Goal: Task Accomplishment & Management: Manage account settings

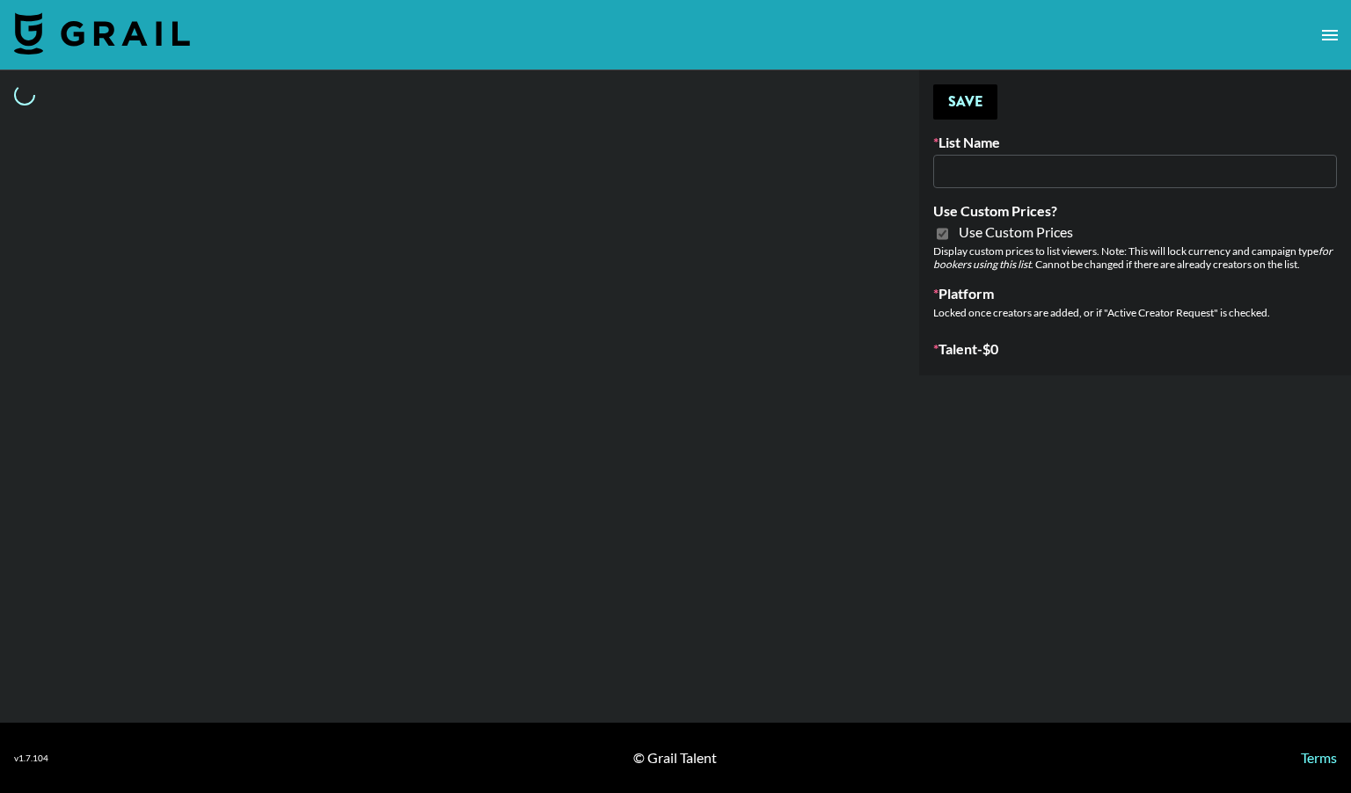
type input "Poizon IG ([DATE])"
checkbox input "true"
select select "Brand"
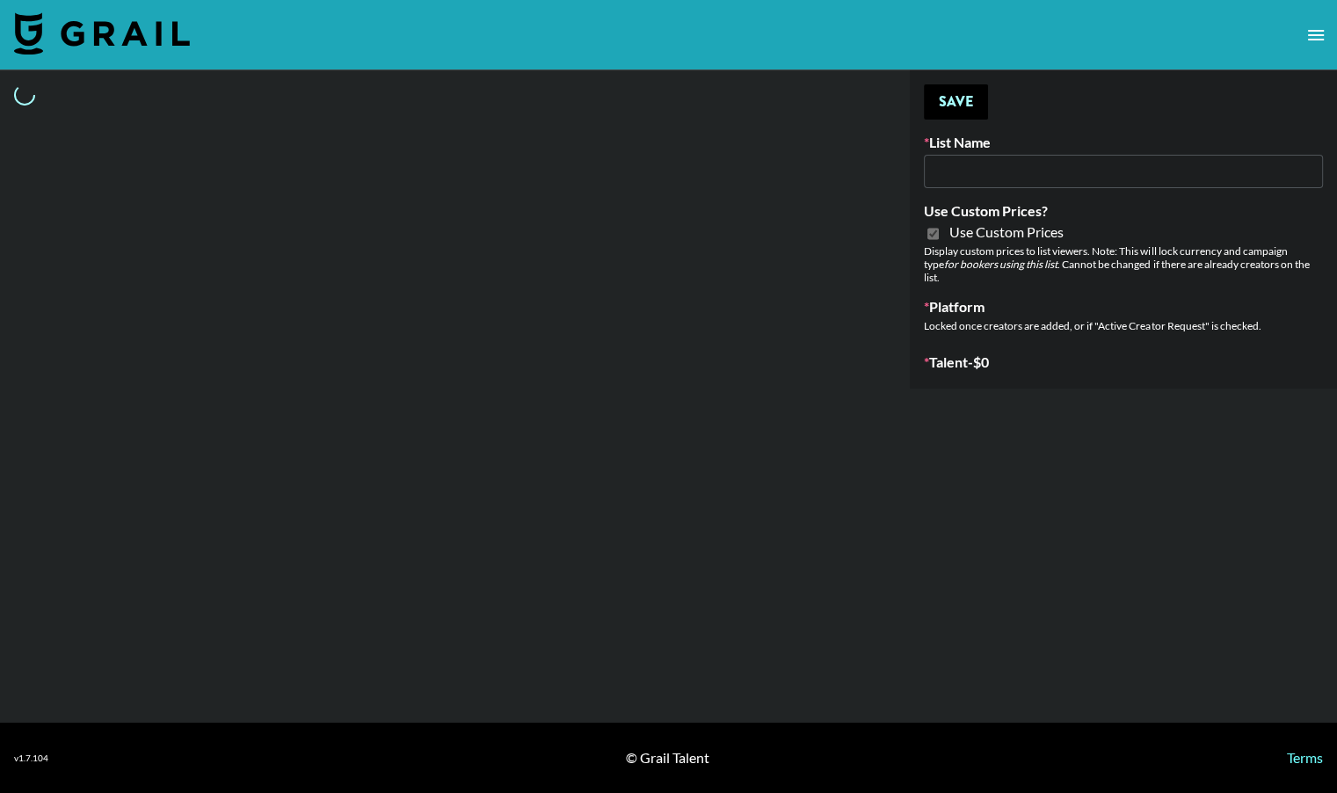
type input "Poizon (Shirley 26th Sept)"
checkbox input "true"
select select "Brand"
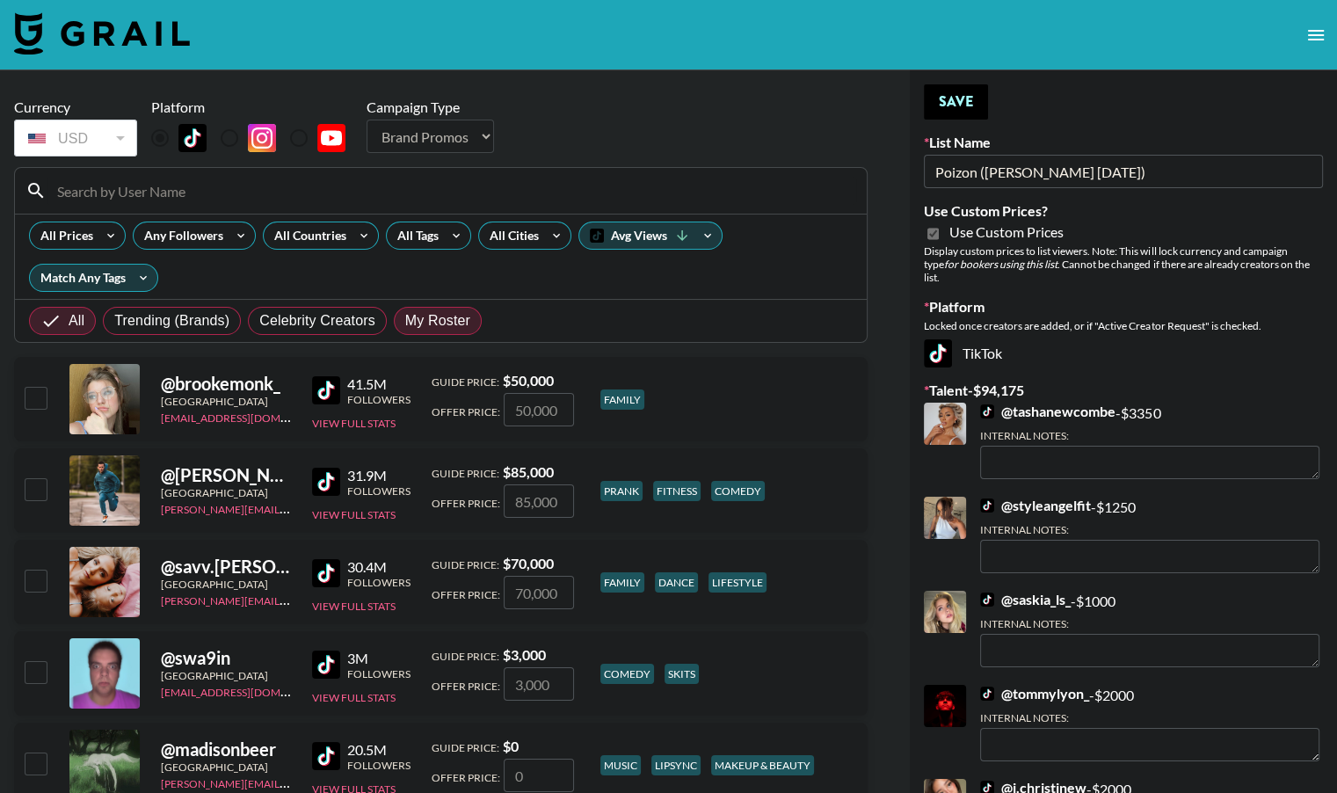
click at [428, 318] on span "My Roster" at bounding box center [437, 320] width 65 height 21
click at [405, 321] on input "My Roster" at bounding box center [405, 321] width 0 height 0
radio input "true"
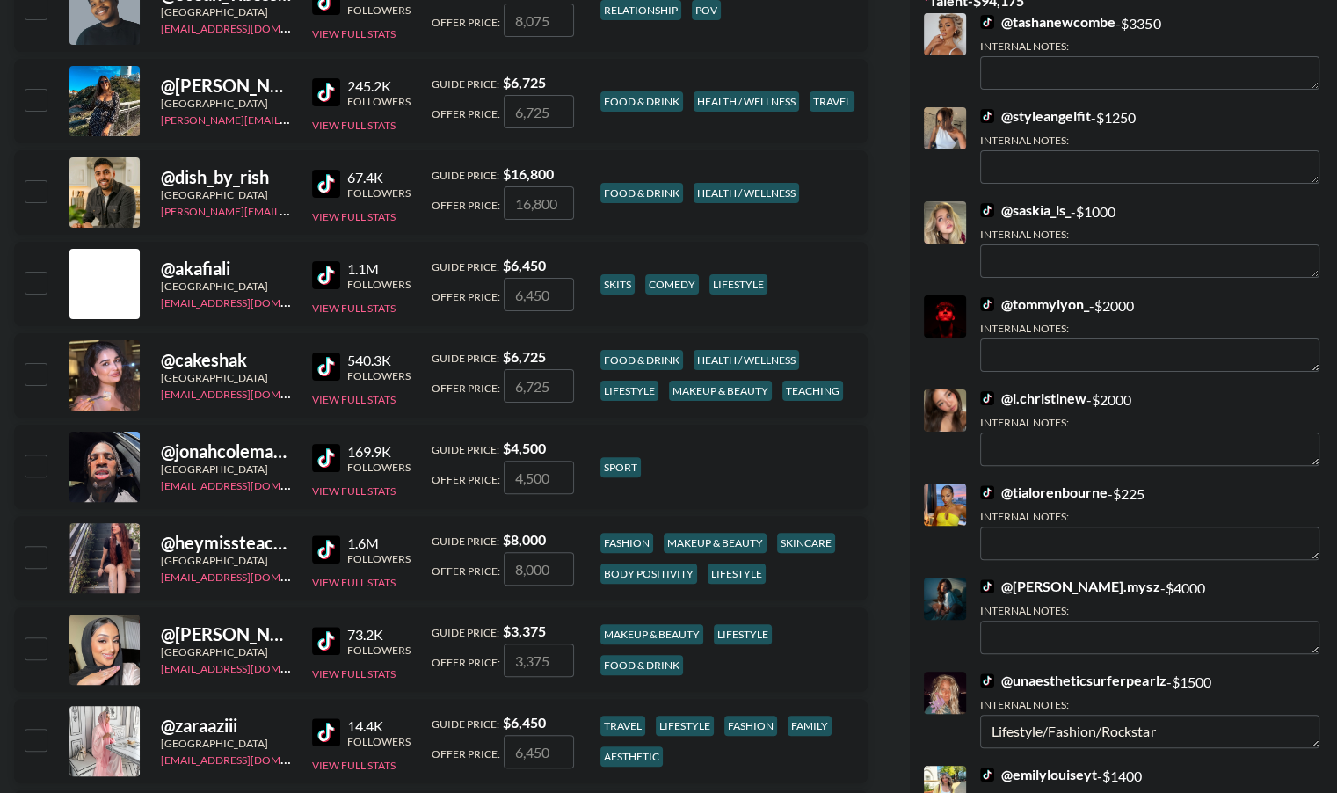
scroll to position [397, 0]
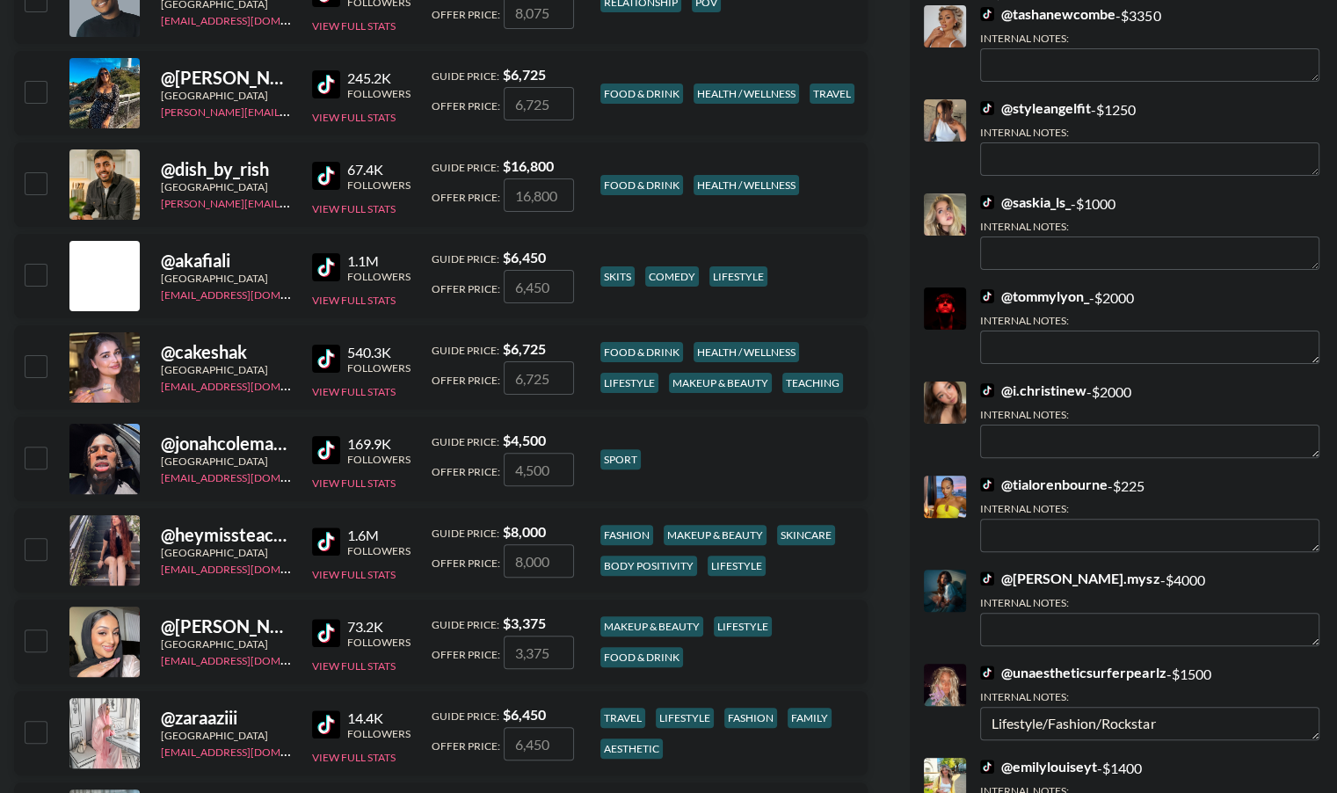
click at [38, 364] on input "checkbox" at bounding box center [35, 365] width 21 height 21
checkbox input "true"
type input "6725"
click at [33, 548] on input "checkbox" at bounding box center [35, 548] width 21 height 21
checkbox input "true"
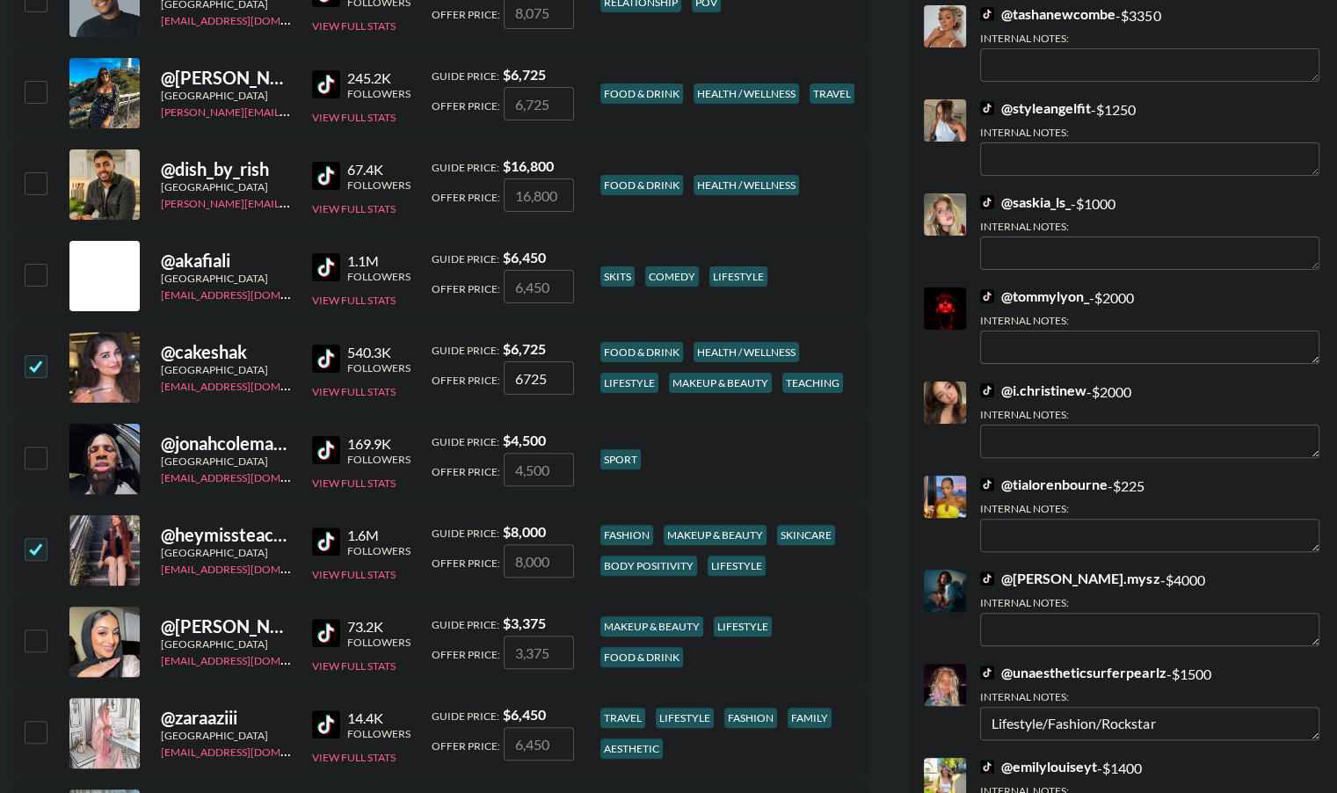
type input "8000"
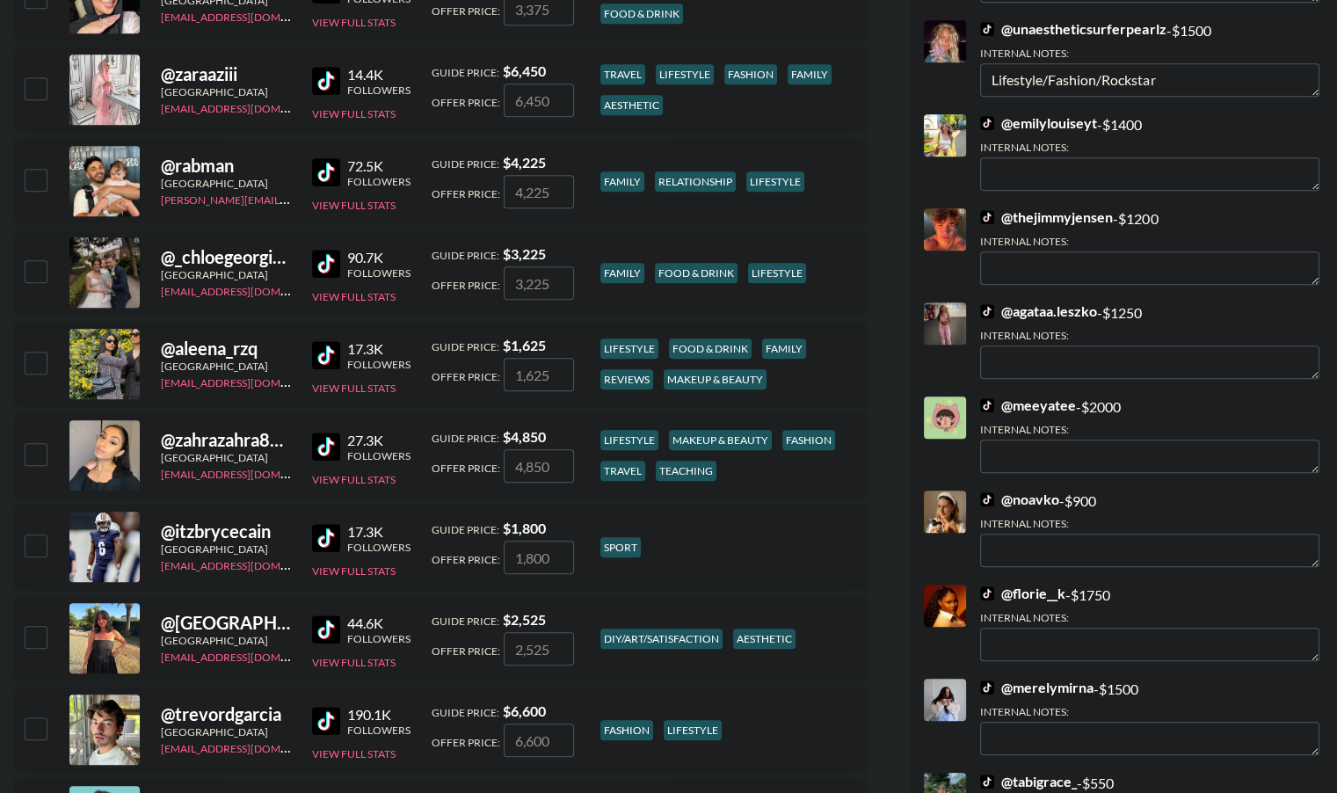
scroll to position [1045, 0]
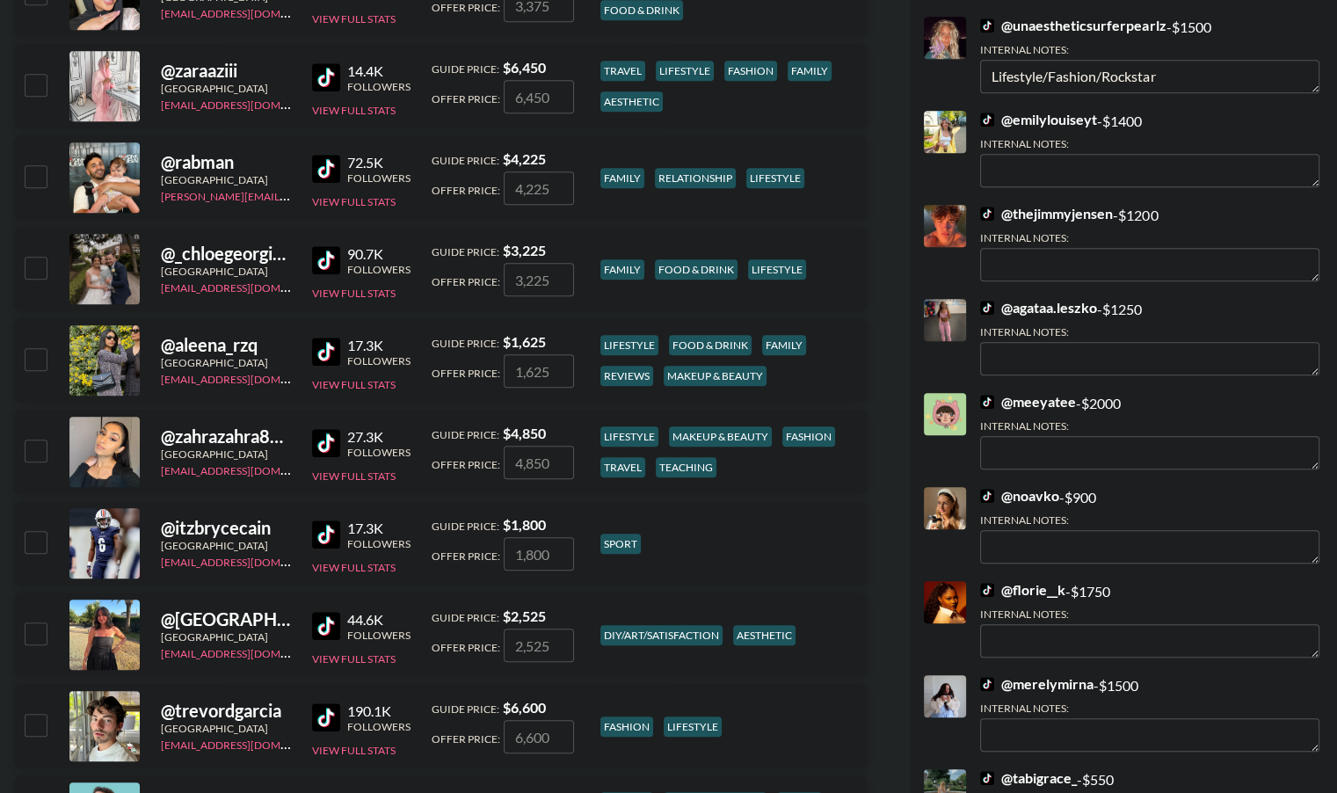
click at [37, 261] on input "checkbox" at bounding box center [35, 267] width 21 height 21
checkbox input "true"
type input "3225"
click at [28, 365] on input "checkbox" at bounding box center [35, 358] width 21 height 21
checkbox input "true"
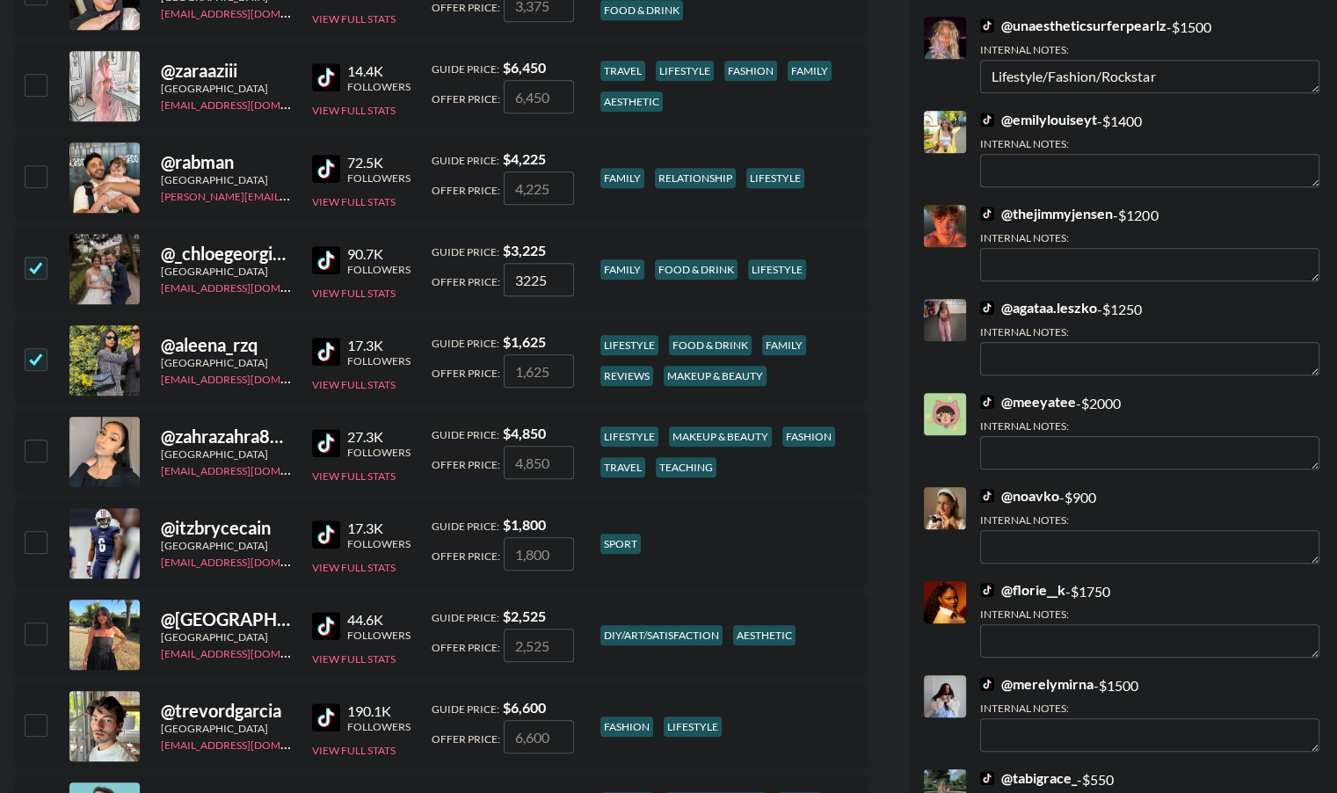
type input "1625"
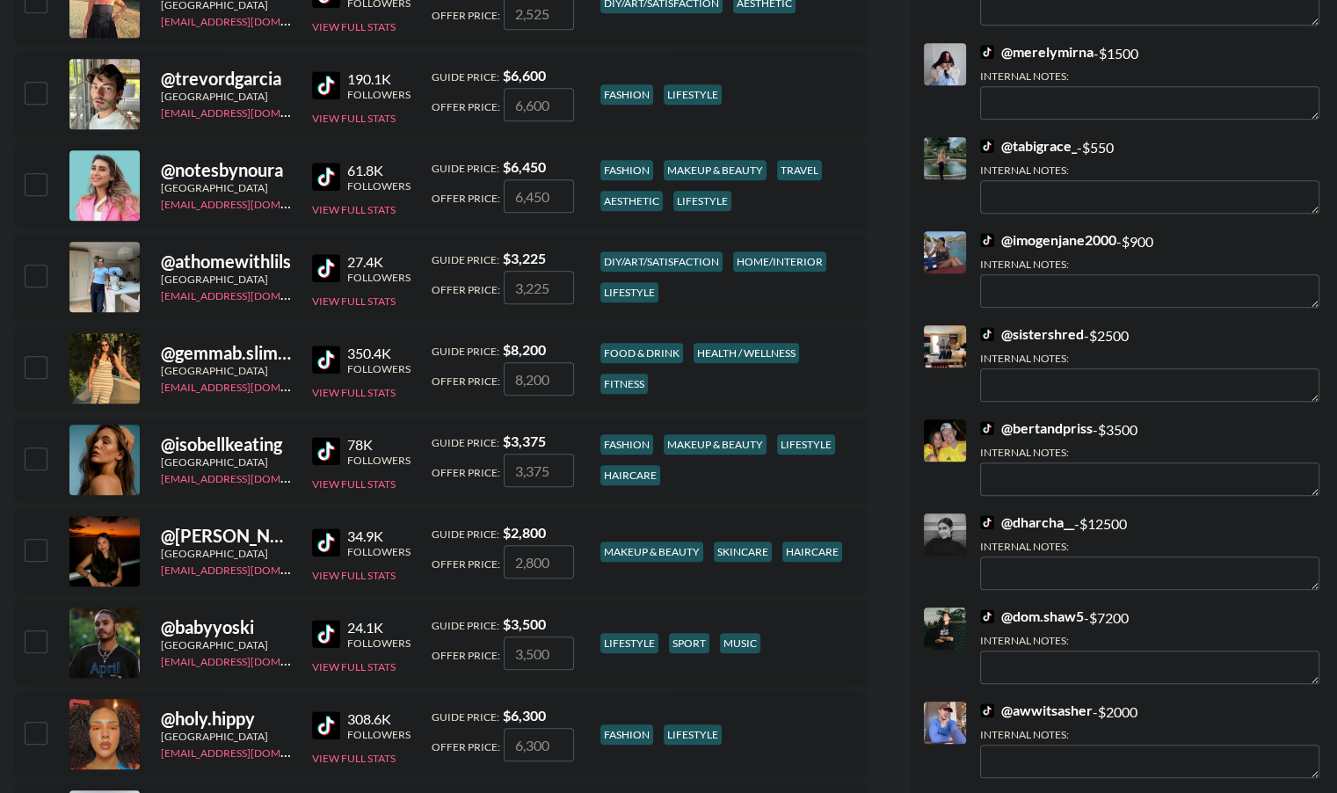
scroll to position [1679, 0]
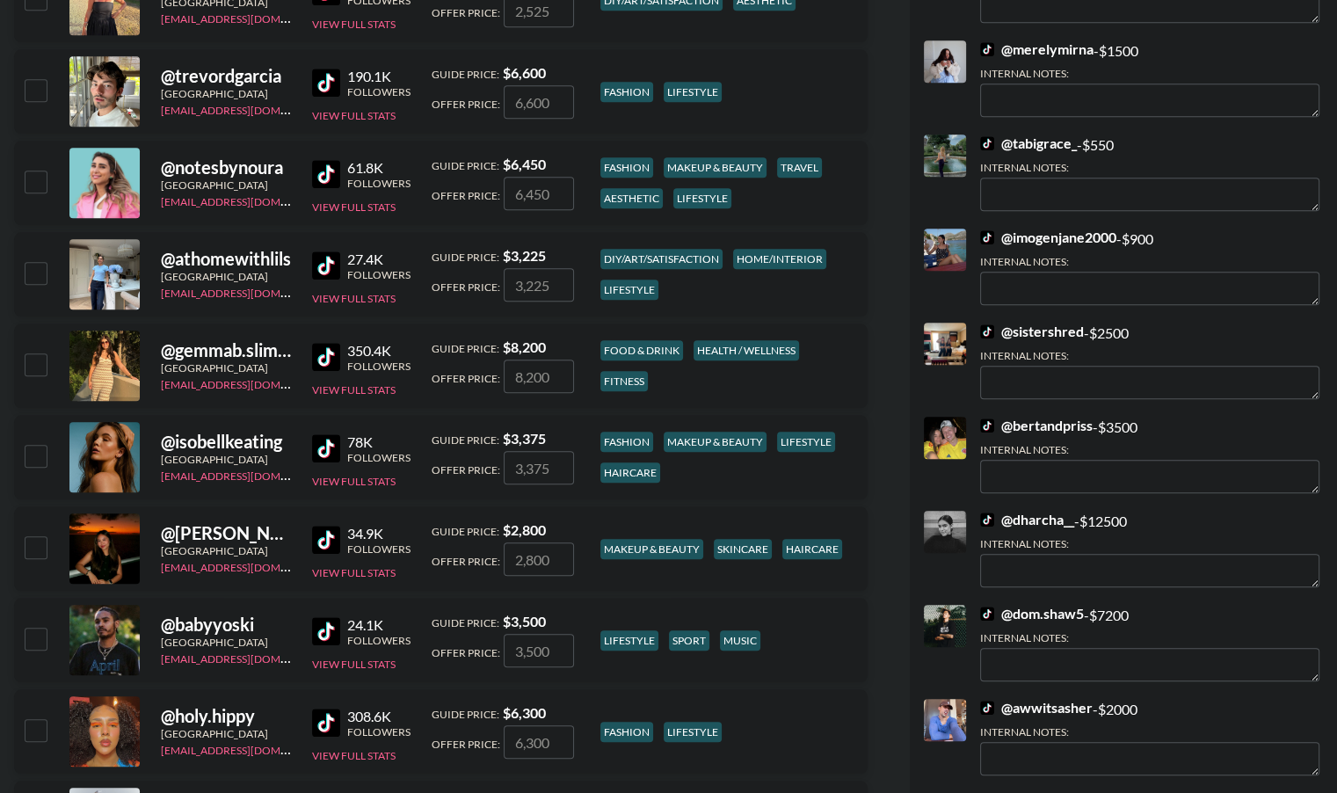
click at [35, 453] on input "checkbox" at bounding box center [35, 455] width 21 height 21
checkbox input "true"
type input "3375"
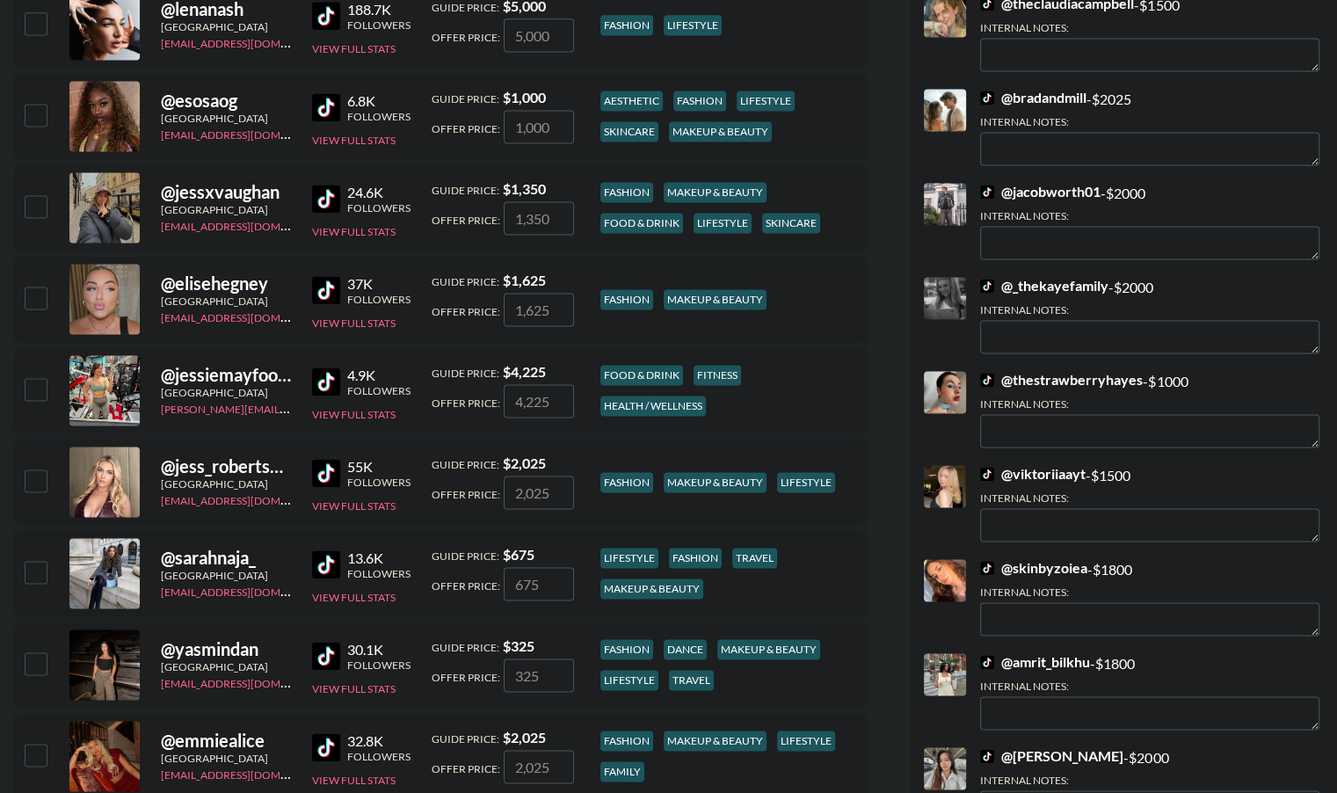
scroll to position [2483, 0]
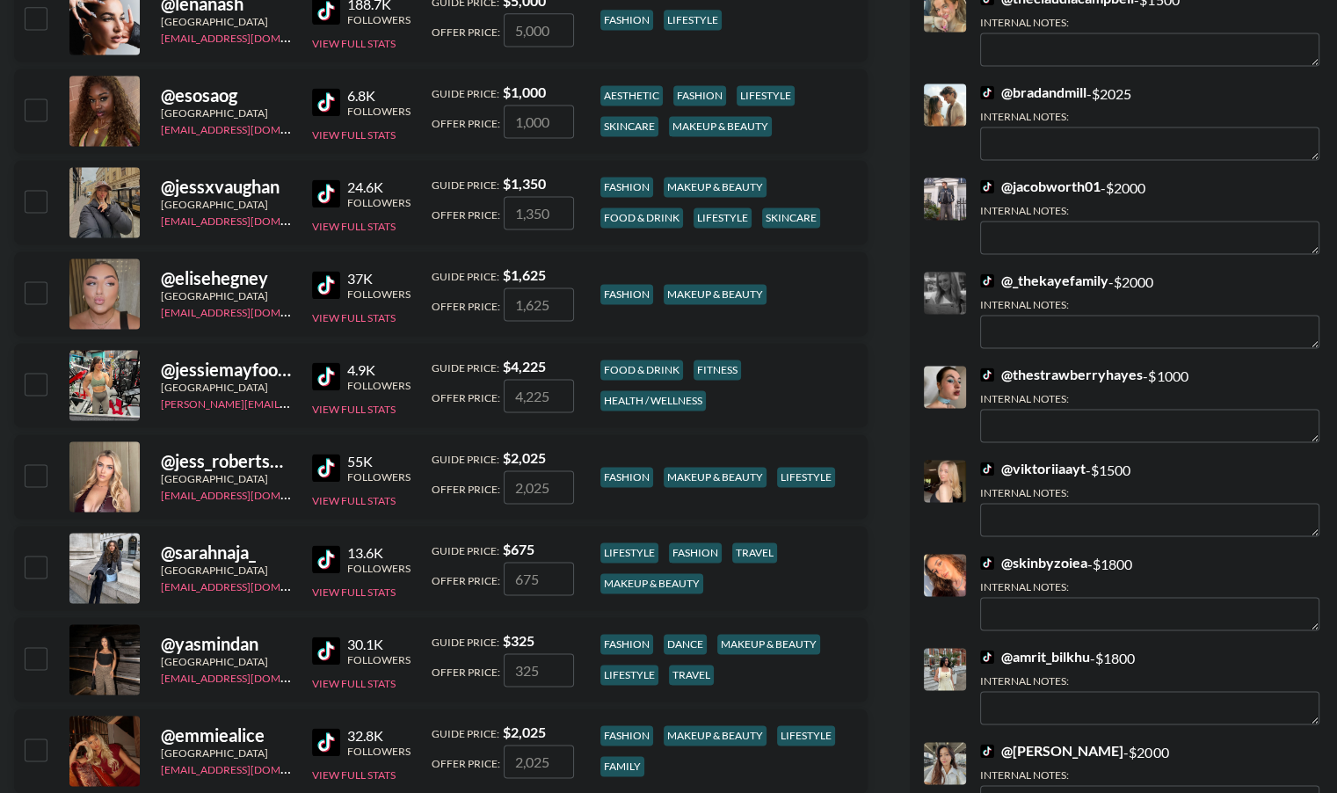
click at [38, 386] on input "checkbox" at bounding box center [35, 383] width 21 height 21
checkbox input "true"
type input "4225"
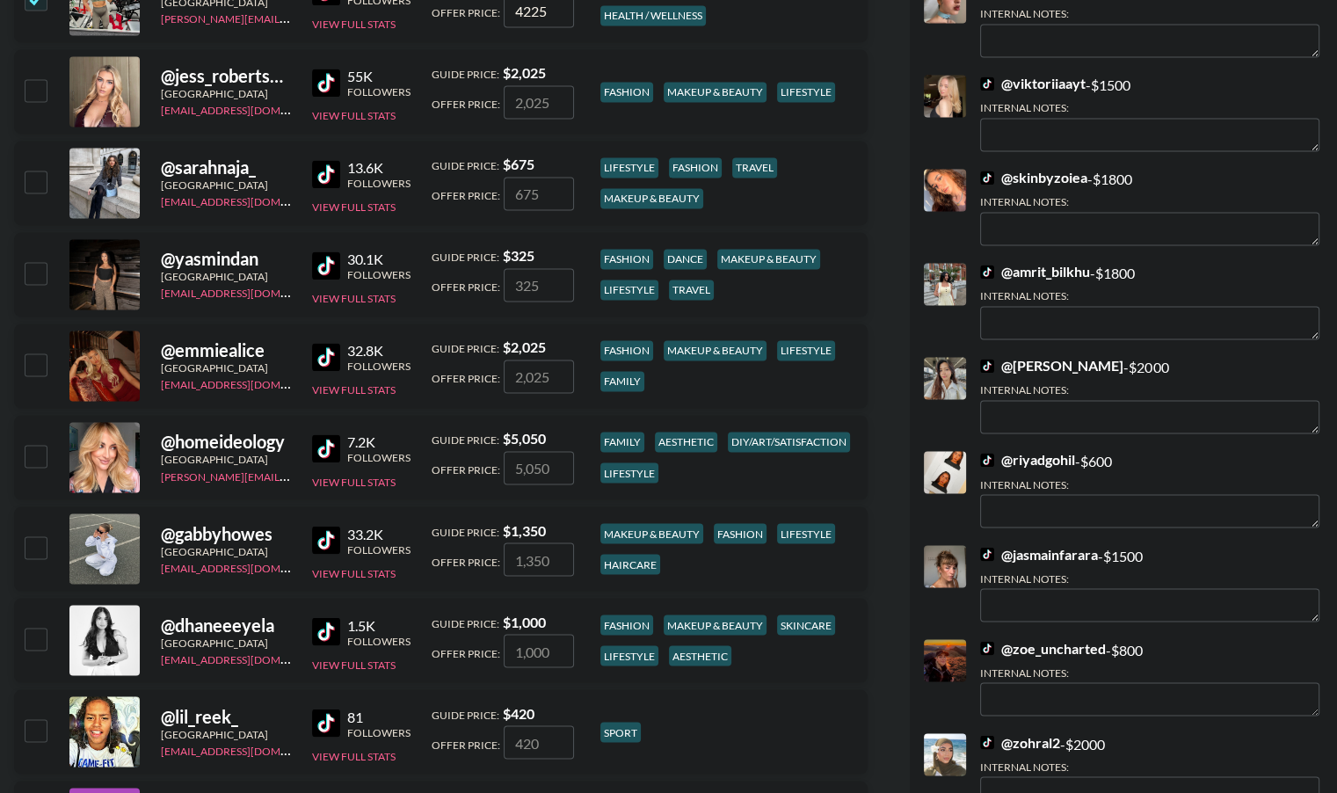
scroll to position [2876, 0]
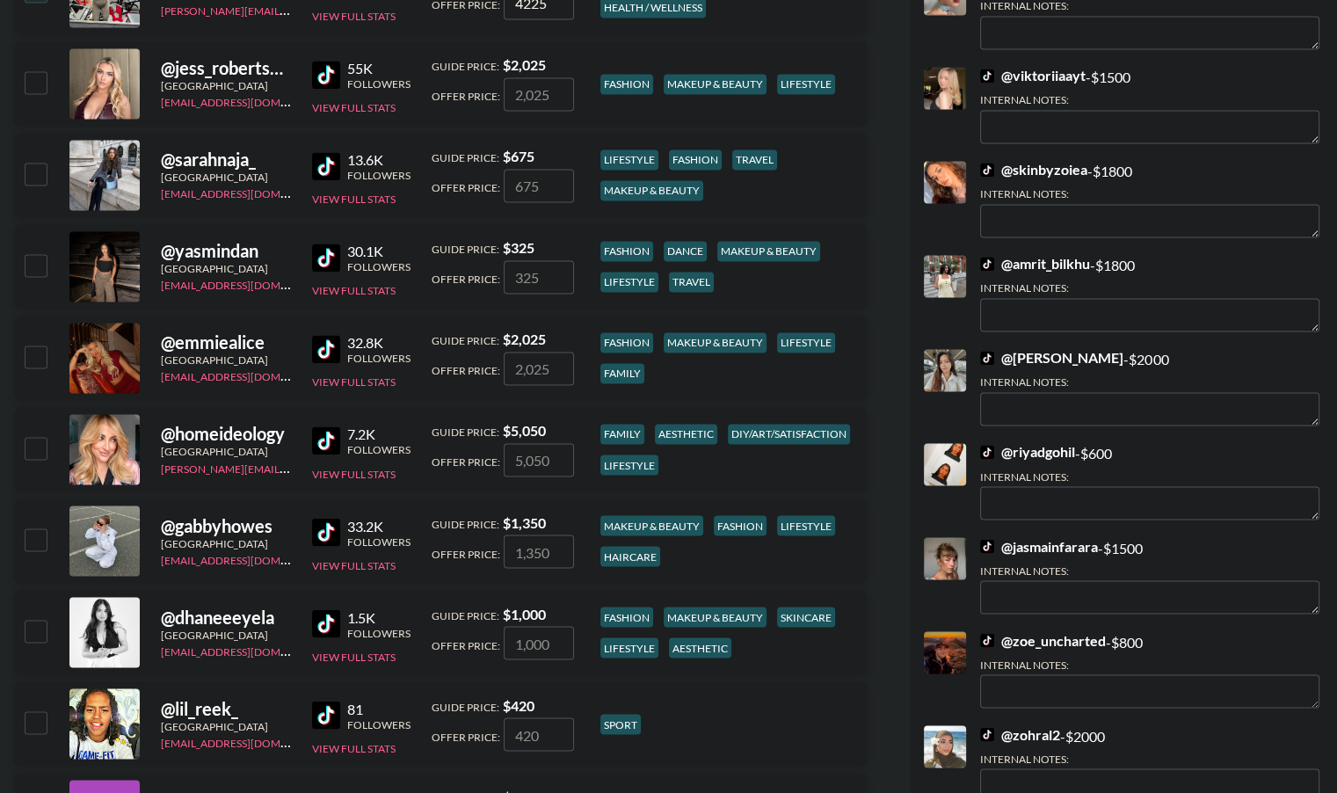
click at [38, 447] on input "checkbox" at bounding box center [35, 447] width 21 height 21
checkbox input "true"
type input "5050"
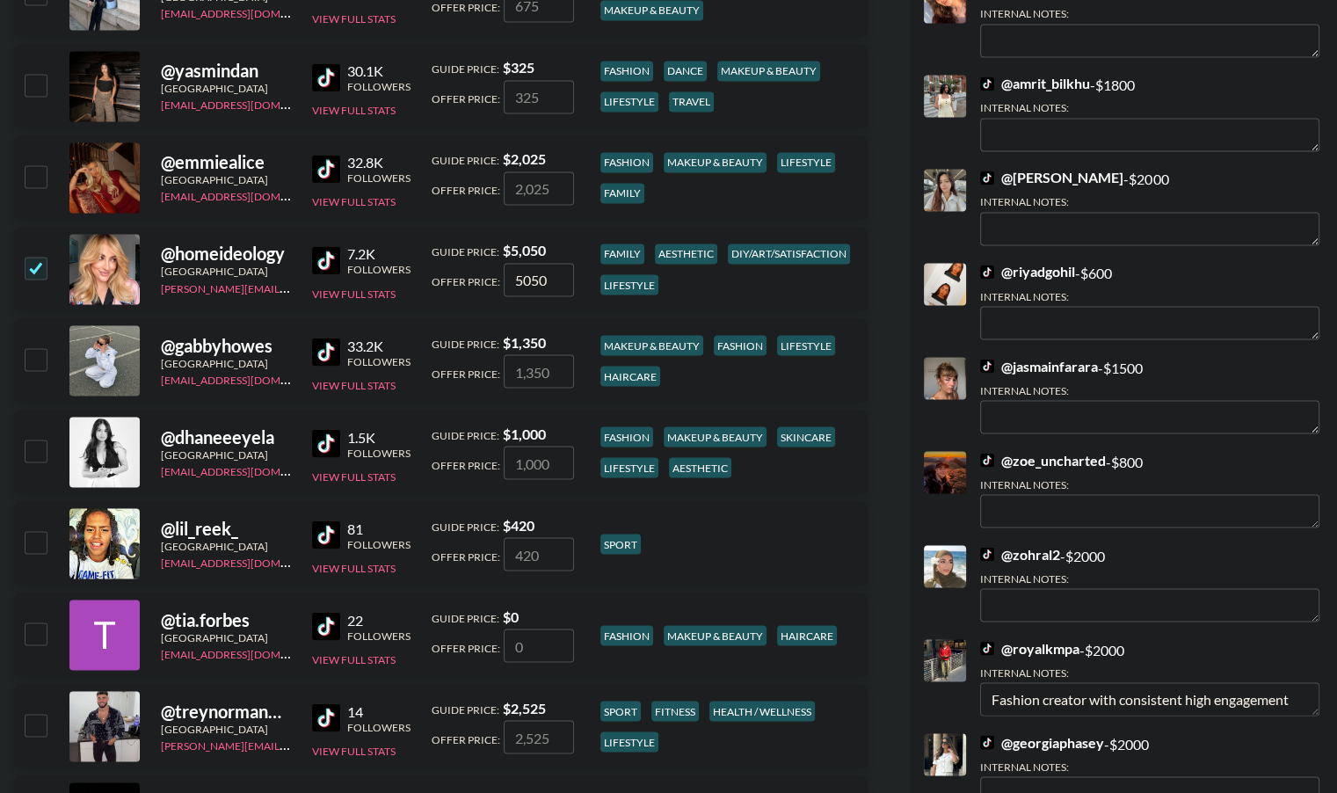
scroll to position [3056, 0]
click at [38, 357] on input "checkbox" at bounding box center [35, 358] width 21 height 21
checkbox input "true"
type input "1350"
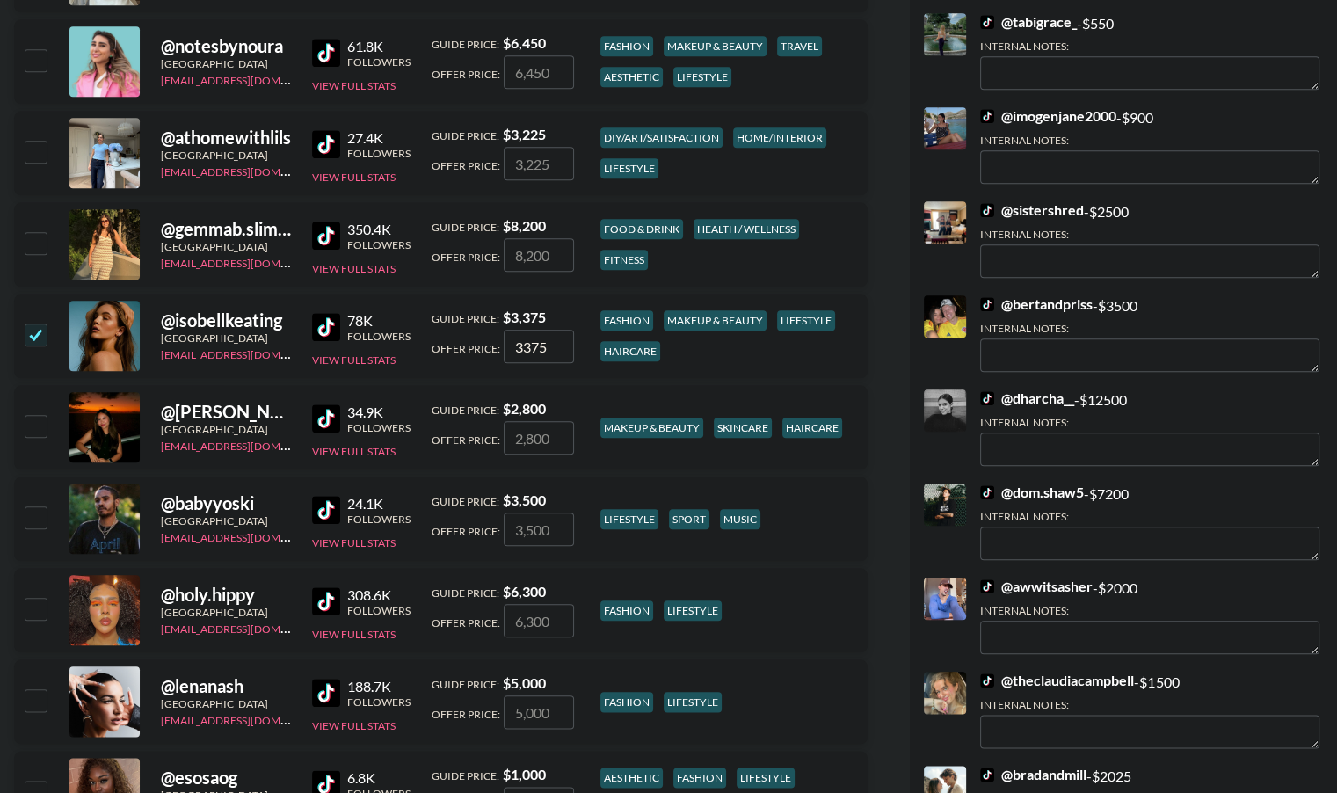
scroll to position [1801, 0]
click at [39, 607] on input "checkbox" at bounding box center [35, 608] width 21 height 21
checkbox input "true"
type input "6300"
click at [34, 608] on input "checkbox" at bounding box center [35, 608] width 21 height 21
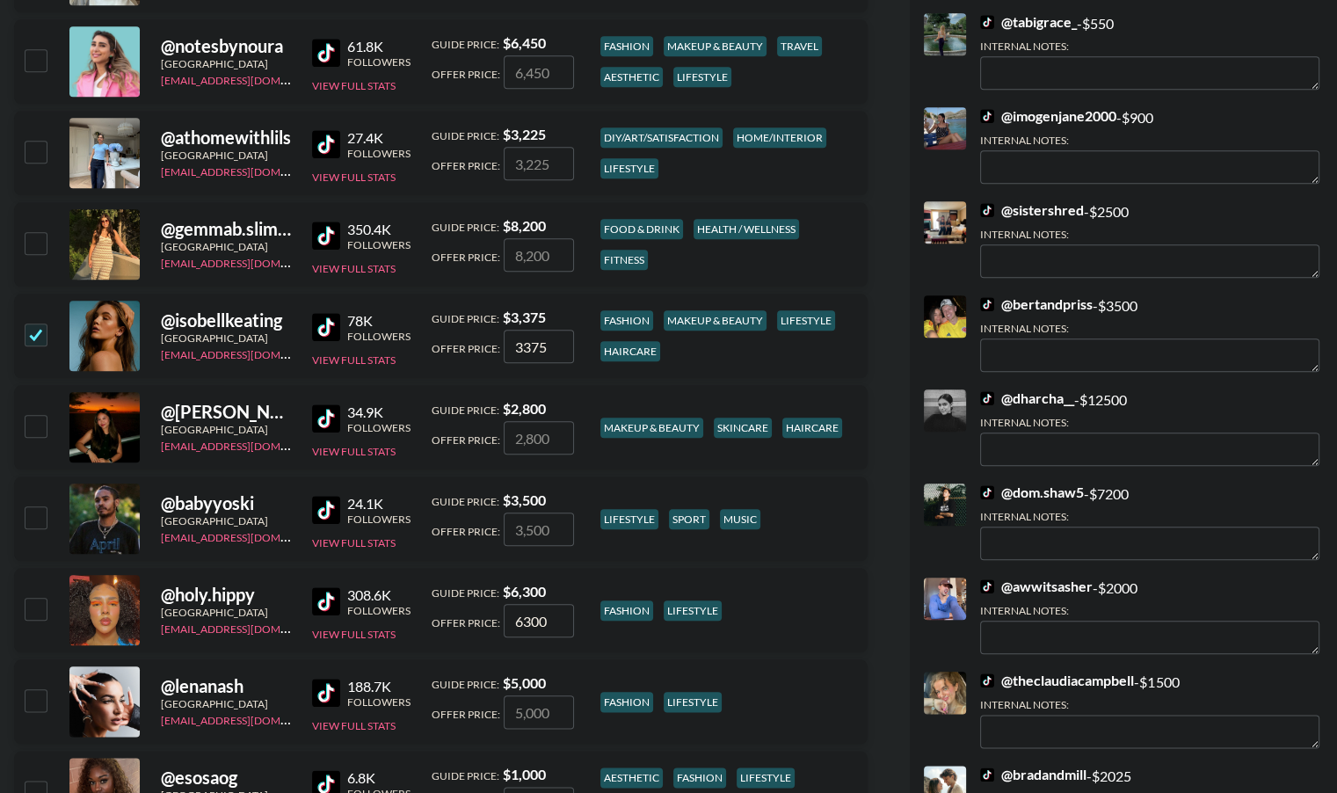
checkbox input "false"
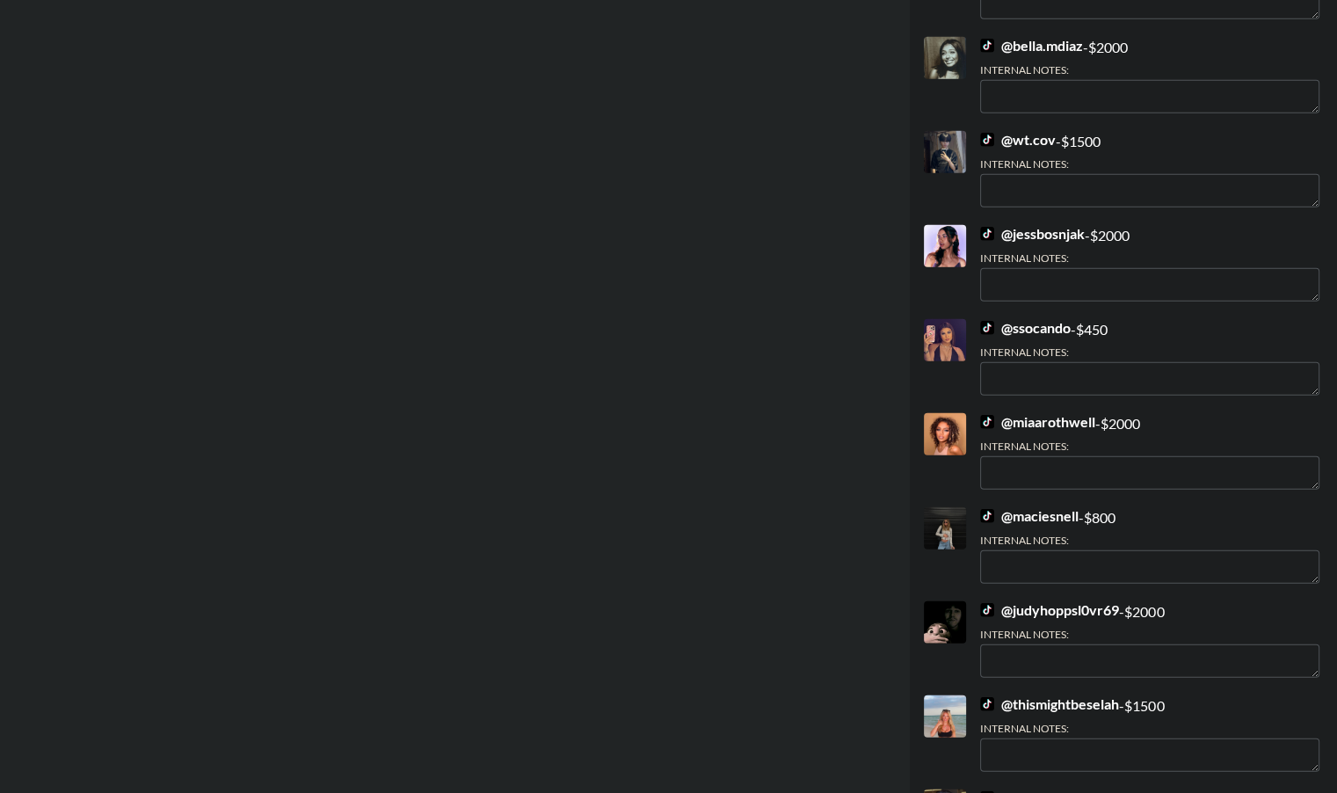
scroll to position [5044, 0]
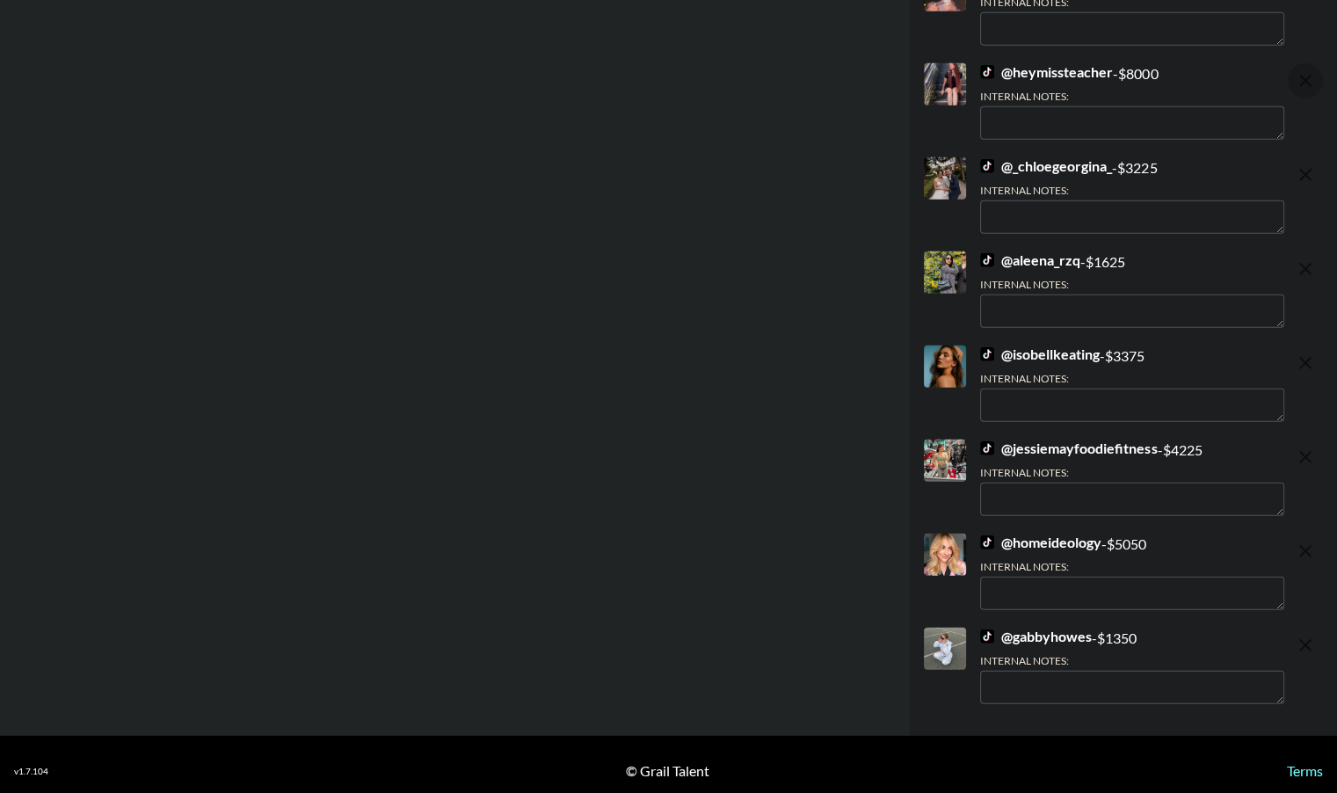
click at [1307, 75] on icon "remove" at bounding box center [1306, 81] width 12 height 12
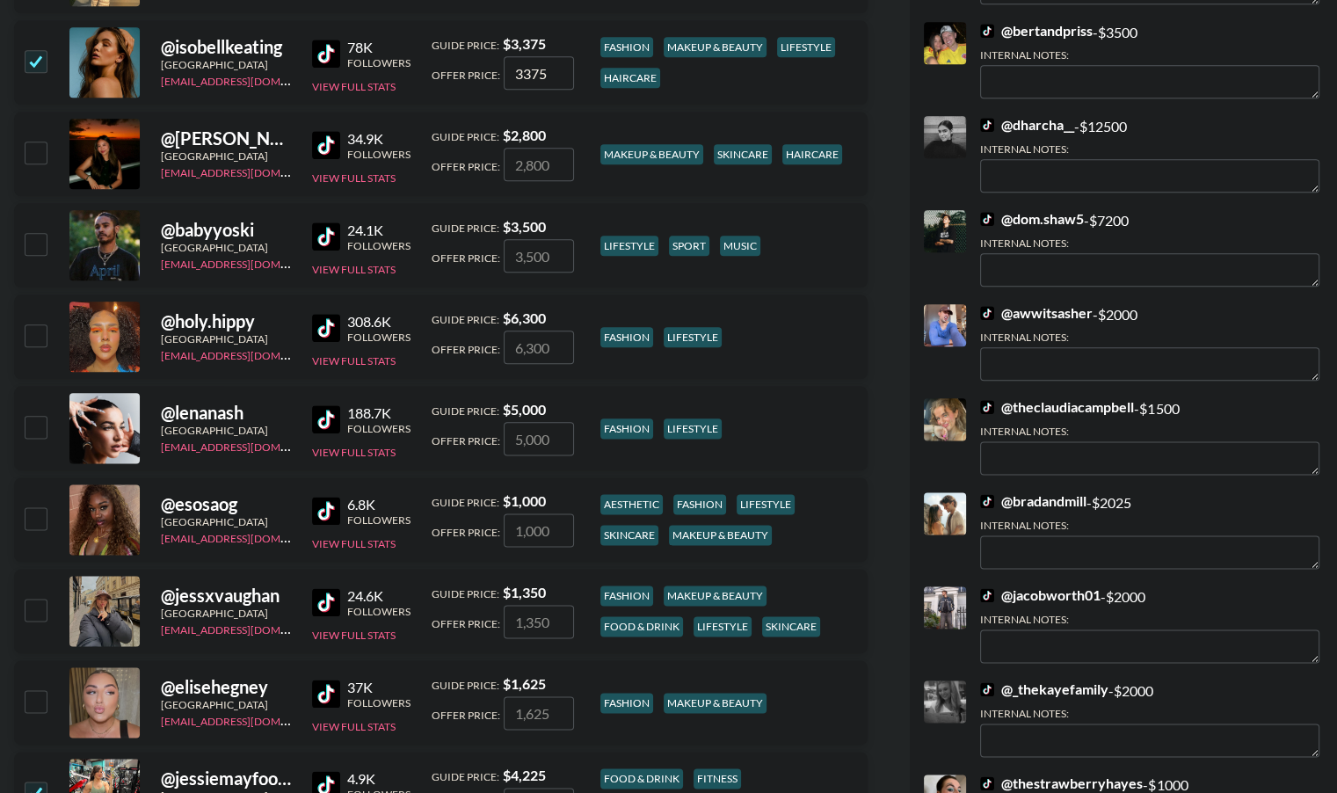
scroll to position [2069, 0]
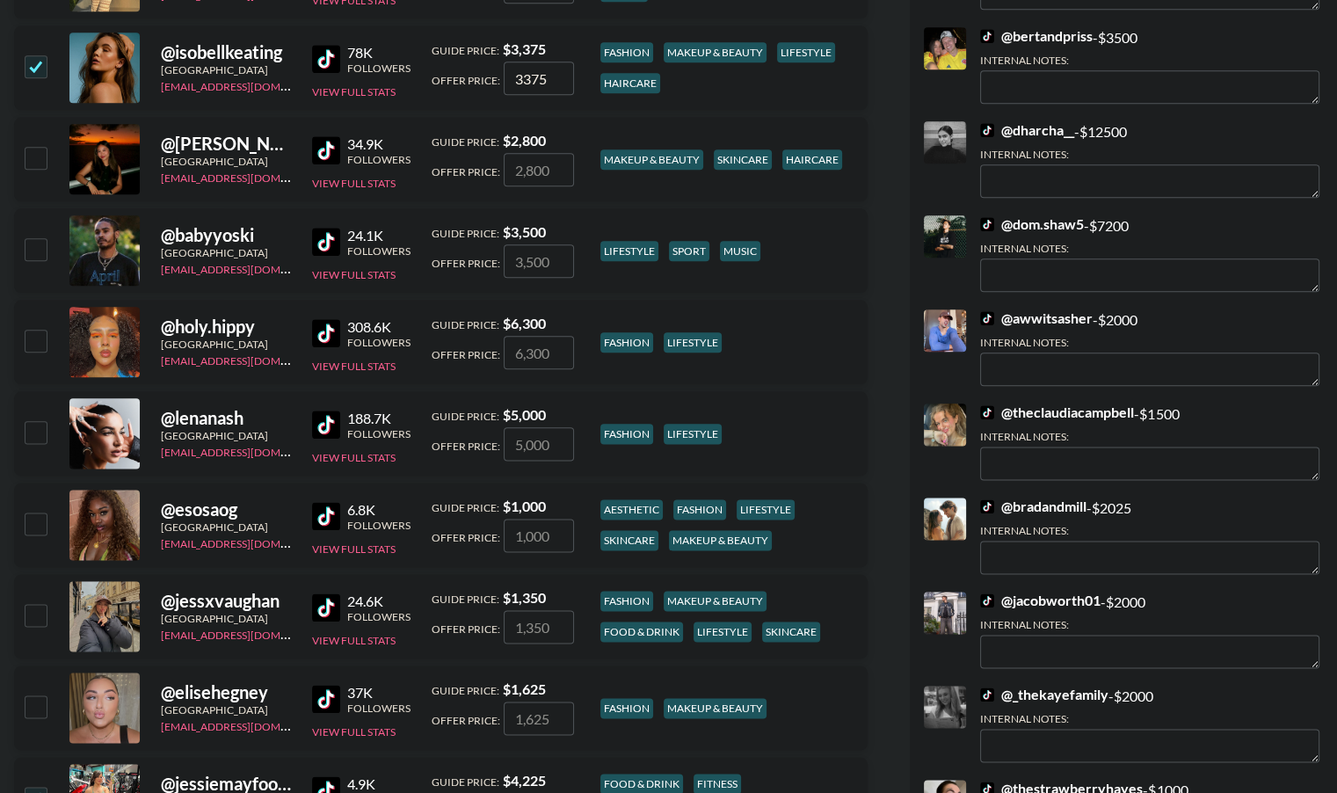
click at [32, 615] on input "checkbox" at bounding box center [35, 614] width 21 height 21
checkbox input "true"
type input "1350"
click at [37, 710] on input "checkbox" at bounding box center [35, 706] width 21 height 21
checkbox input "true"
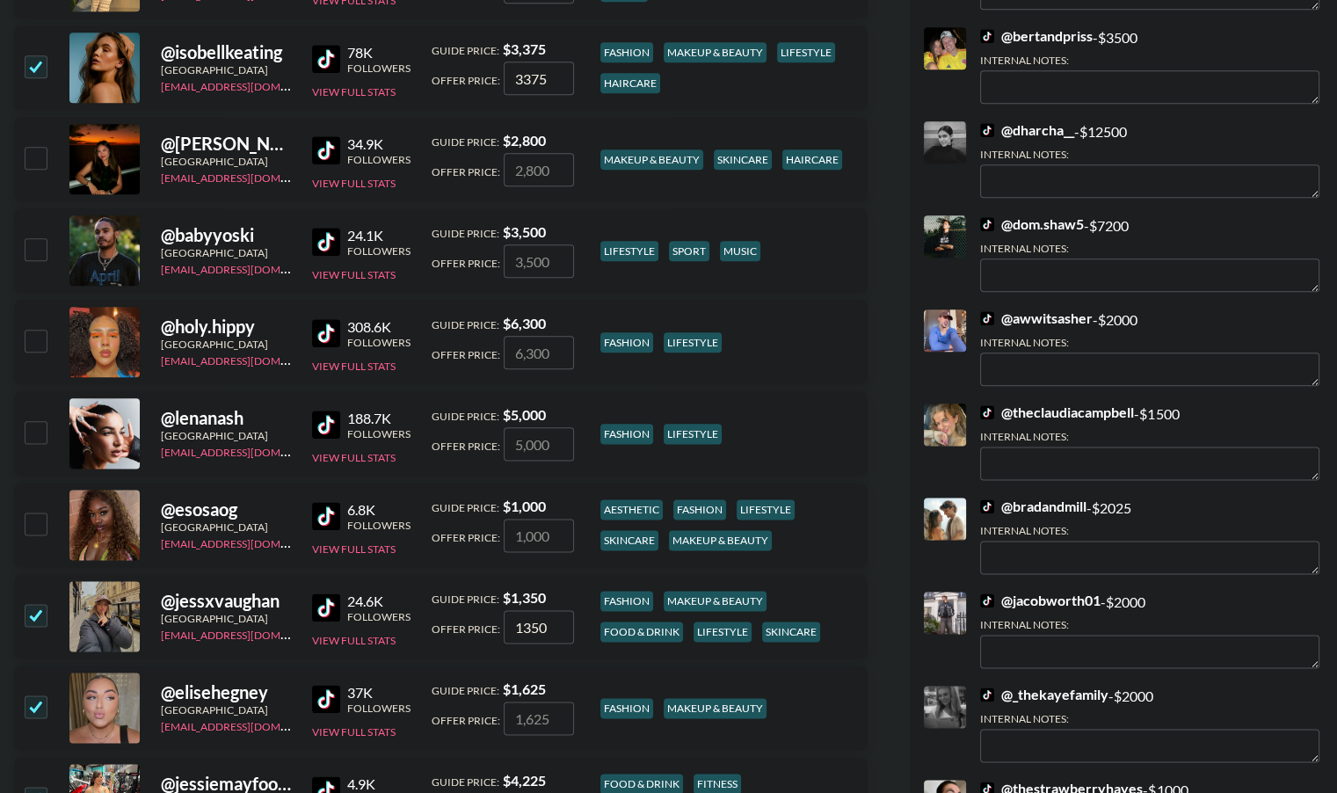
type input "1625"
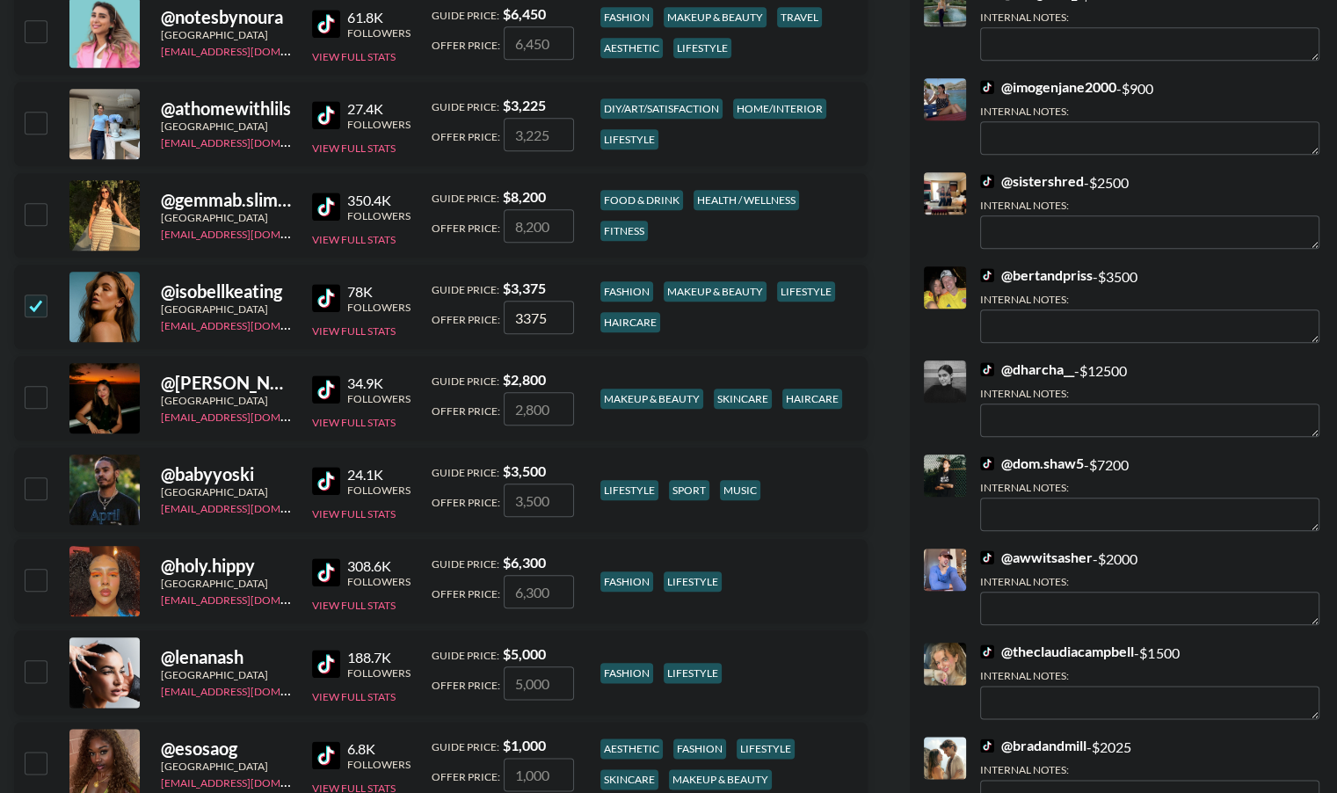
scroll to position [1826, 0]
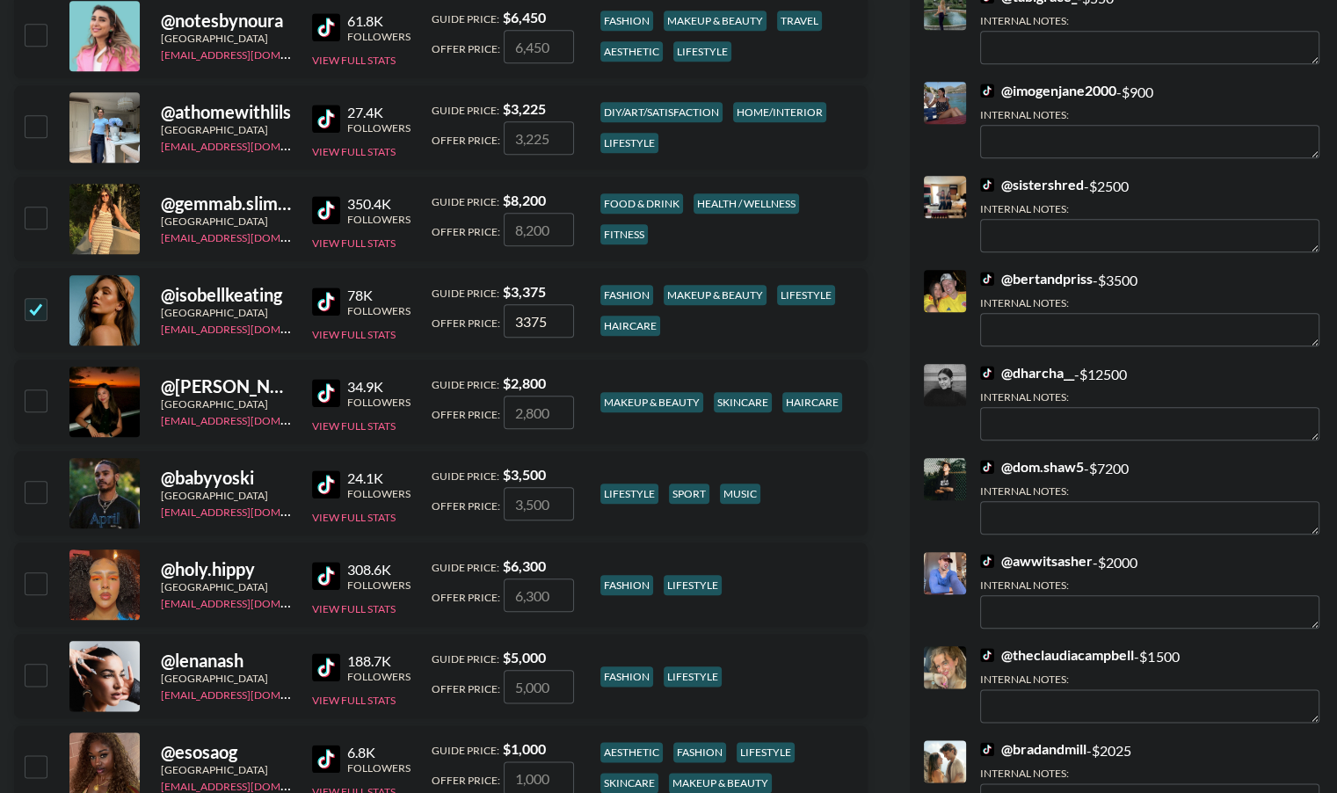
click at [35, 217] on input "checkbox" at bounding box center [35, 217] width 21 height 21
checkbox input "true"
type input "8200"
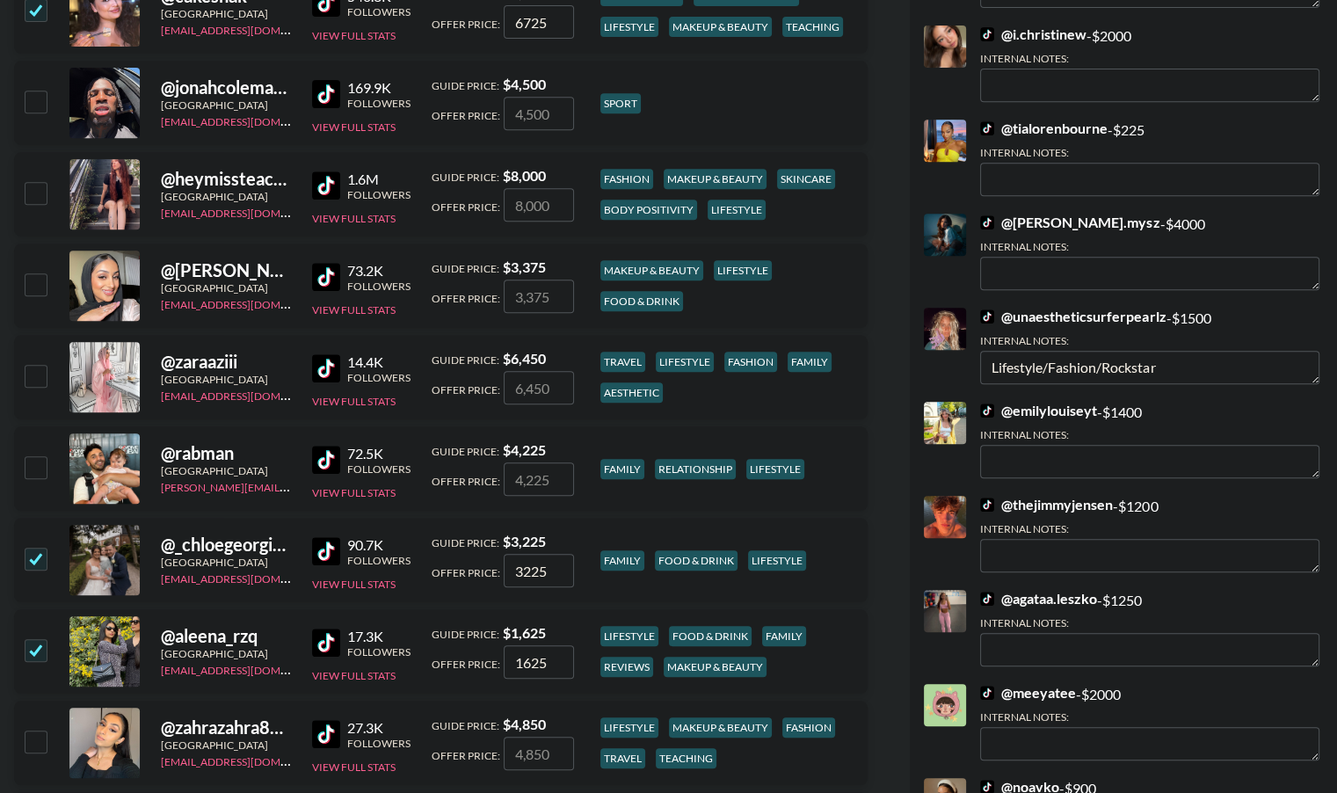
scroll to position [753, 0]
click at [34, 471] on input "checkbox" at bounding box center [35, 467] width 21 height 21
checkbox input "true"
type input "4225"
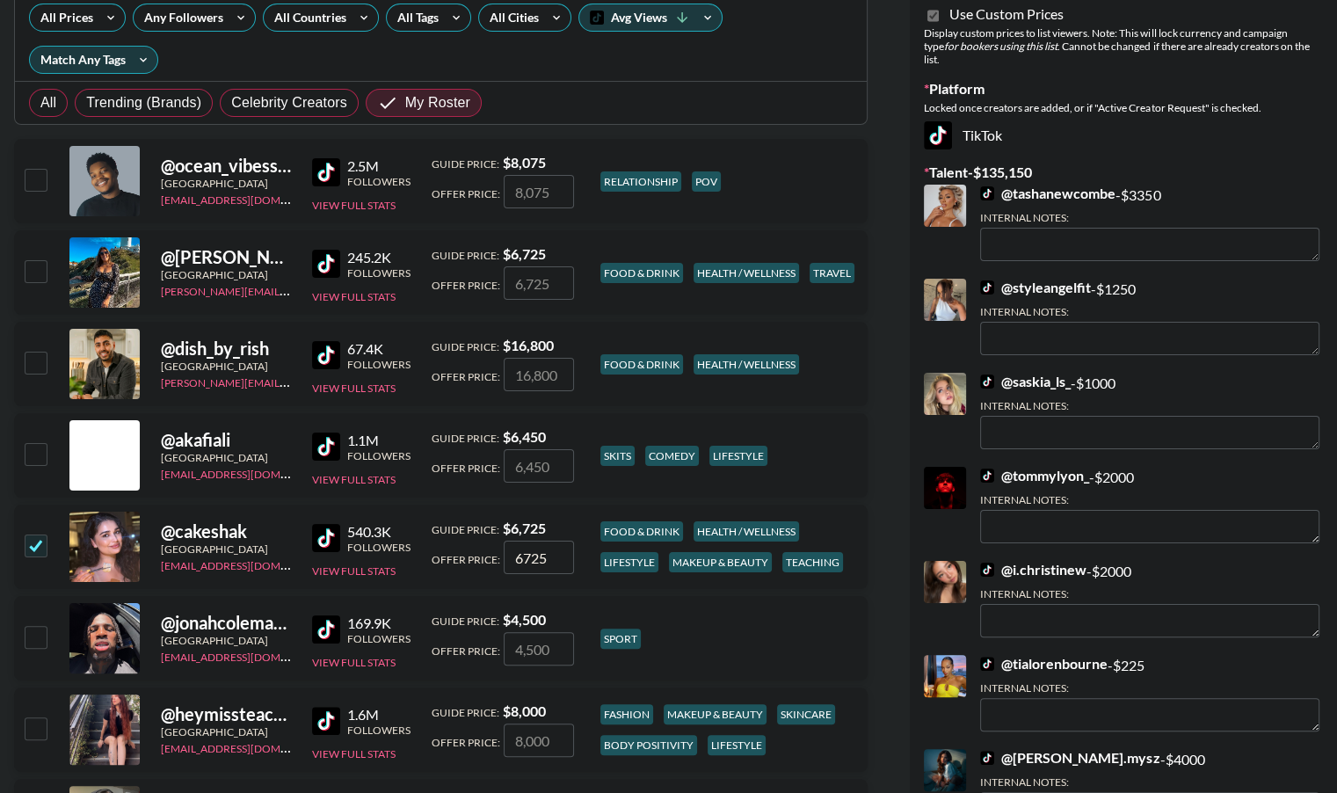
scroll to position [215, 0]
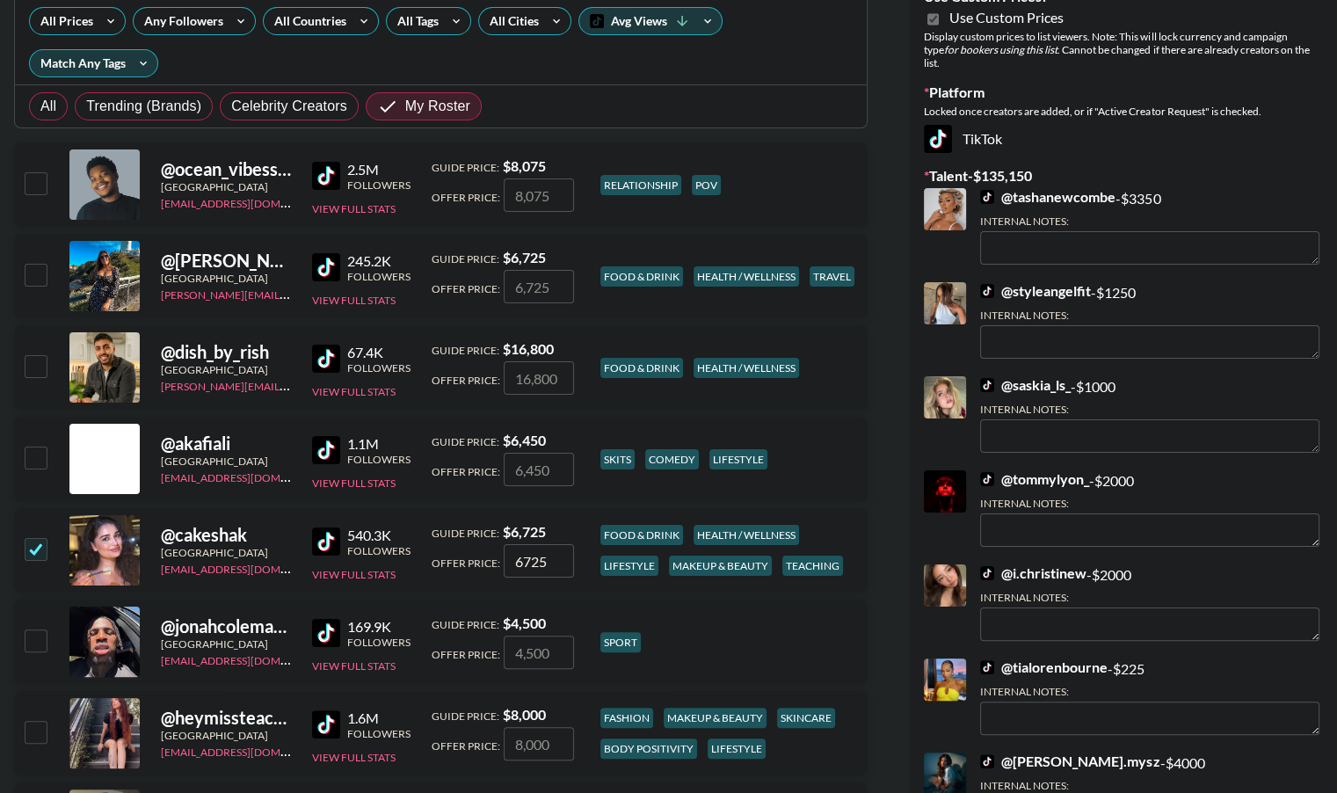
click at [36, 278] on input "checkbox" at bounding box center [35, 274] width 21 height 21
checkbox input "true"
type input "6725"
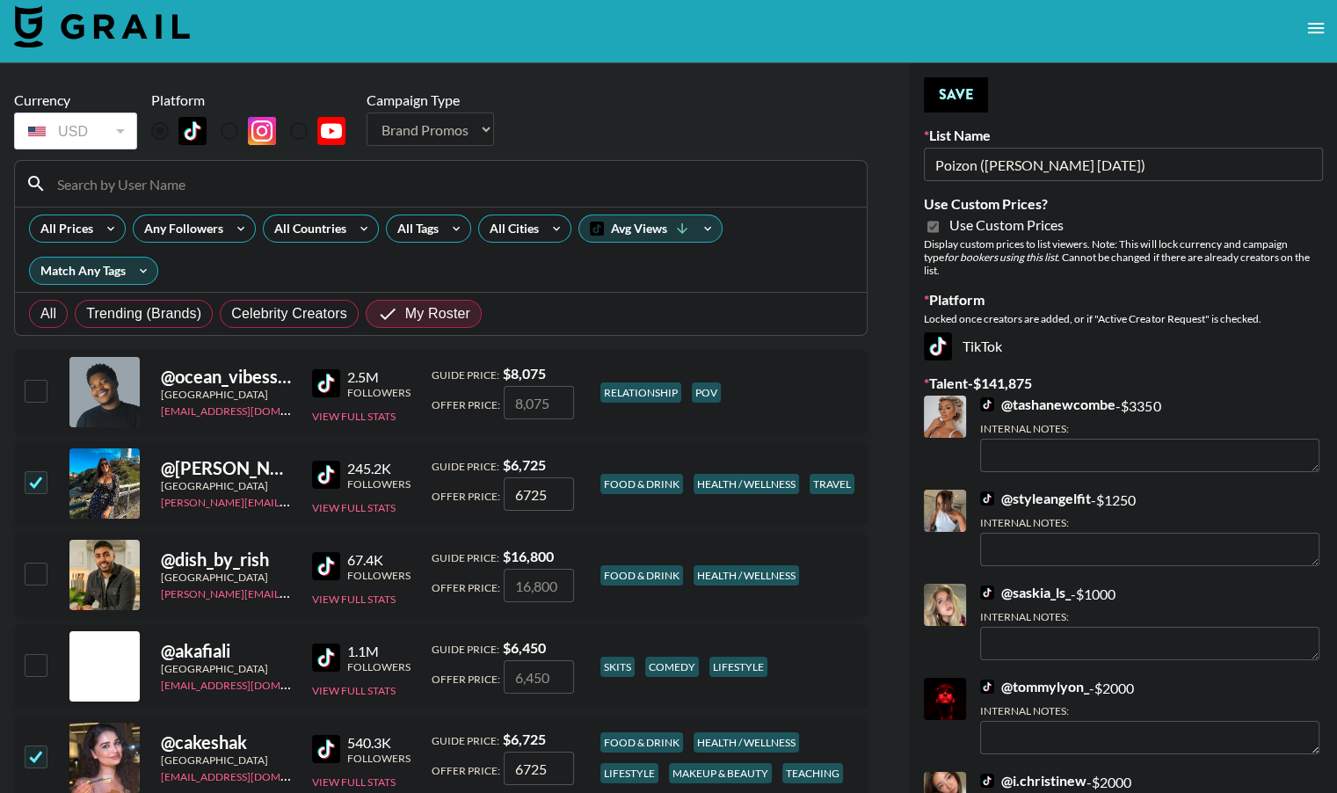
scroll to position [0, 0]
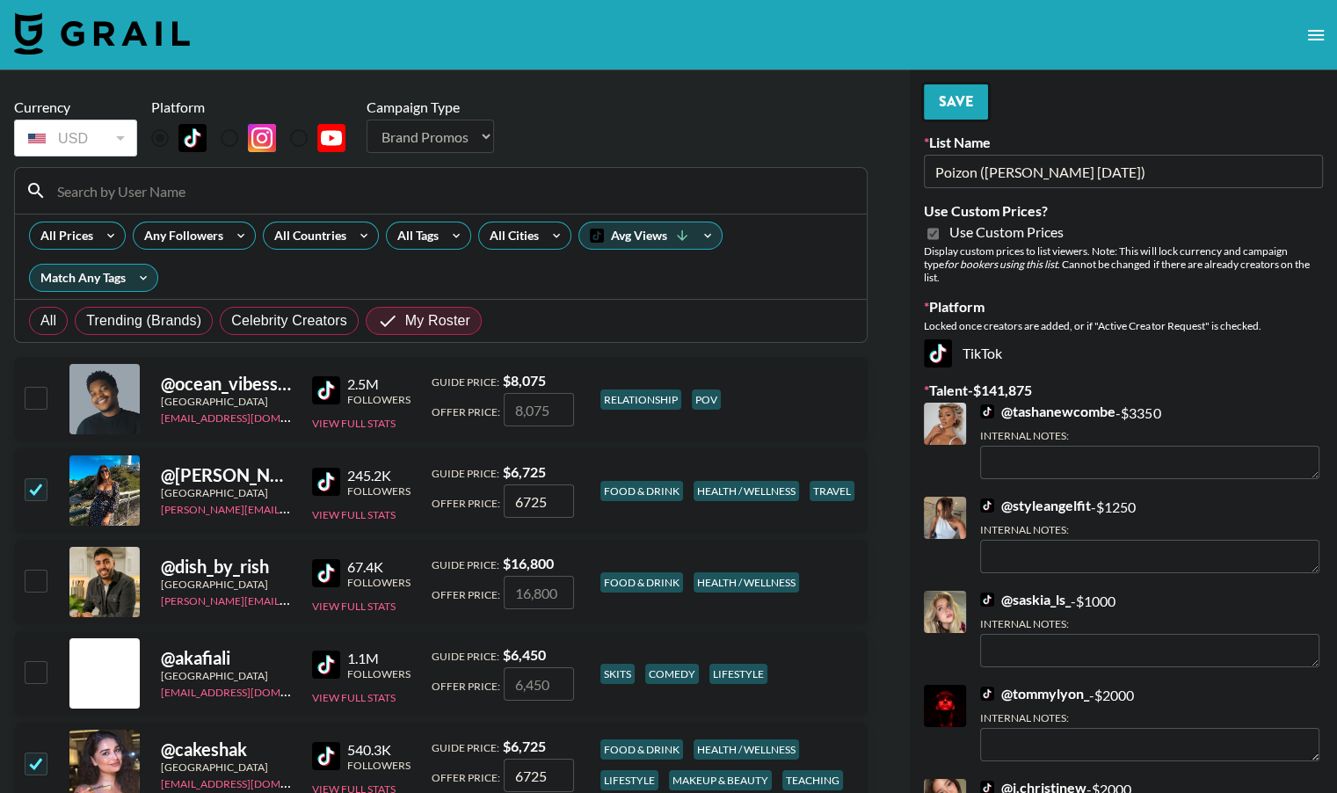
click at [950, 99] on button "Save" at bounding box center [956, 101] width 64 height 35
